Goal: Find specific page/section: Find specific page/section

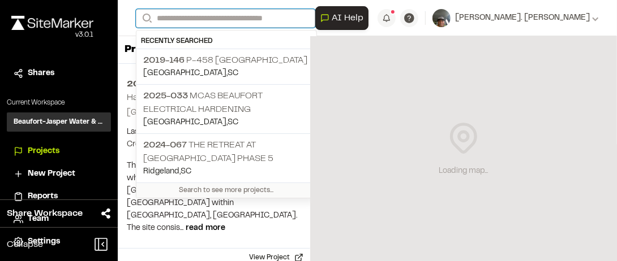
click at [195, 20] on input "Search" at bounding box center [225, 18] width 179 height 19
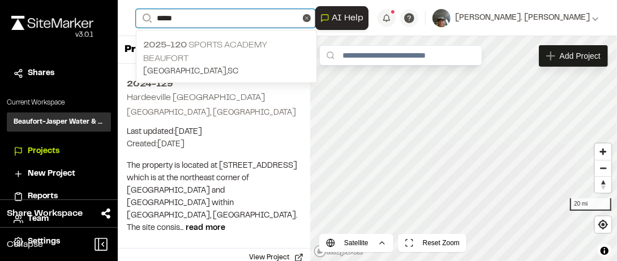
type input "*****"
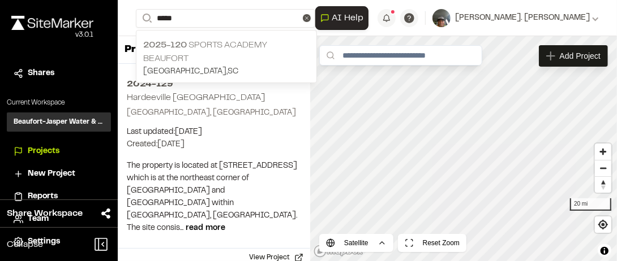
click at [238, 48] on p "2025-120 Sports Academy [GEOGRAPHIC_DATA]" at bounding box center [226, 51] width 166 height 27
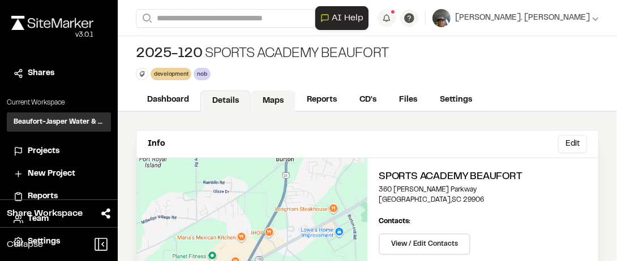
click at [269, 101] on link "Maps" at bounding box center [273, 102] width 45 height 22
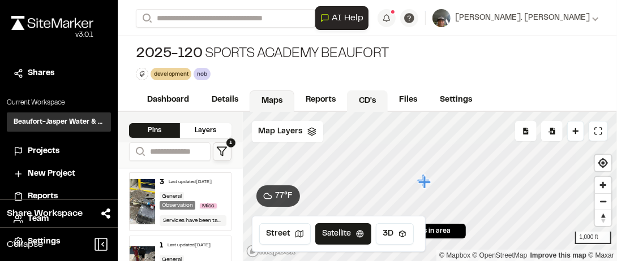
click at [366, 98] on link "CD's" at bounding box center [367, 102] width 41 height 22
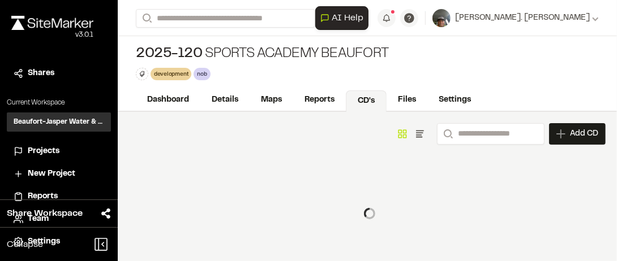
click at [436, 68] on div "2025-120 Sports Academy Beaufort development Delete Rename Edit Color Delete Ta…" at bounding box center [367, 62] width 499 height 53
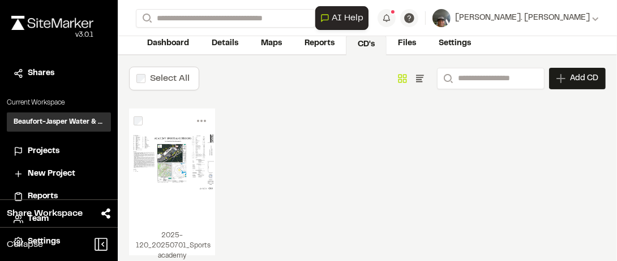
scroll to position [83, 0]
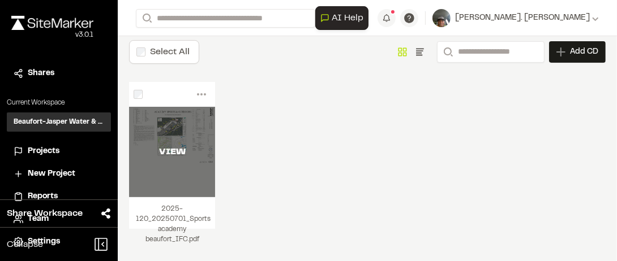
click at [181, 140] on div "VIEW" at bounding box center [172, 152] width 86 height 91
